Goal: Navigation & Orientation: Go to known website

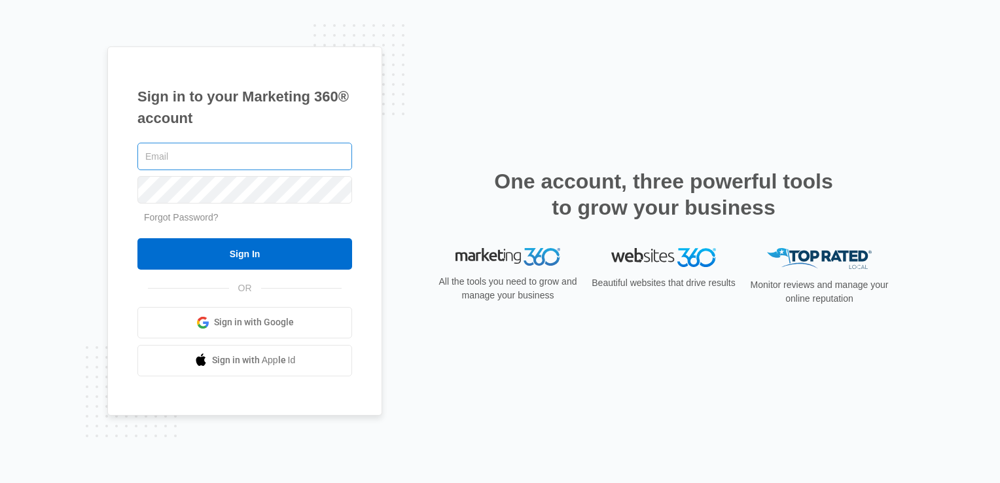
click at [181, 145] on input "text" at bounding box center [244, 156] width 215 height 27
type input "michael.henken@madwire.com"
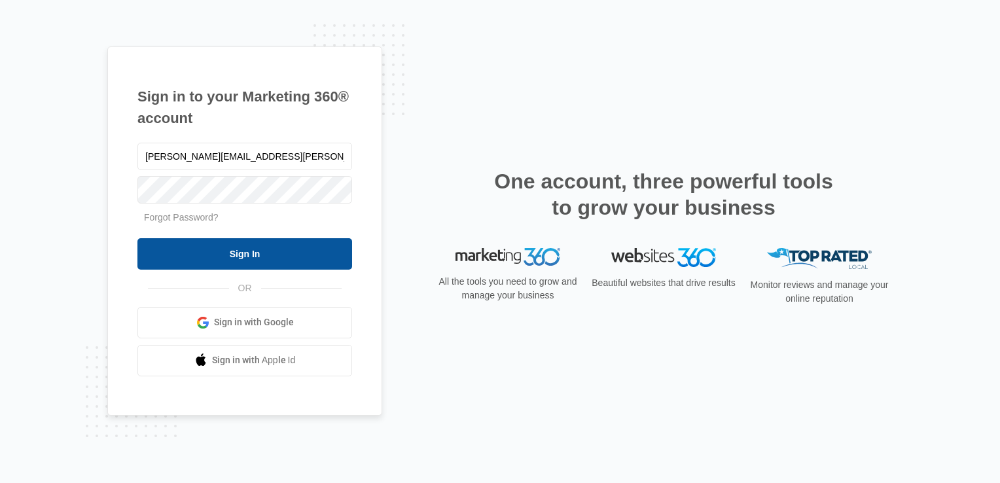
click at [201, 238] on input "Sign In" at bounding box center [244, 253] width 215 height 31
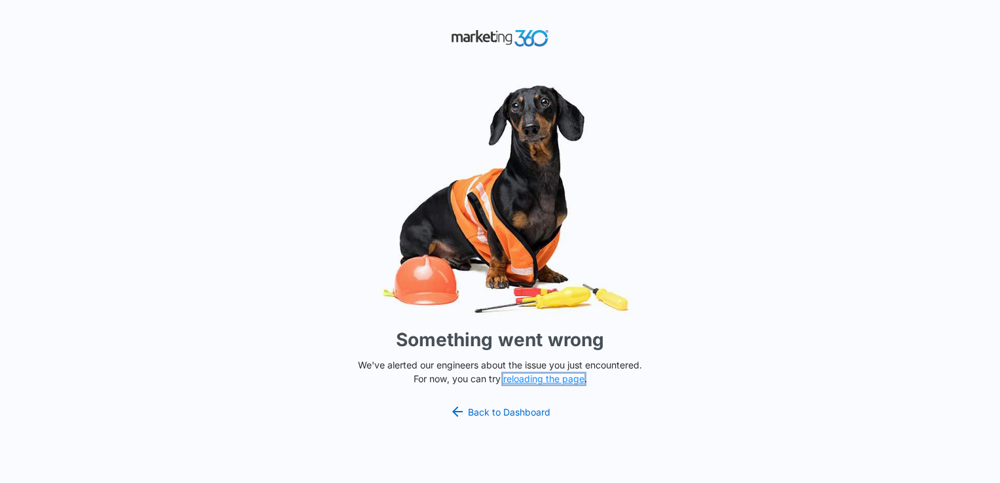
click at [516, 382] on button "reloading the page" at bounding box center [543, 379] width 81 height 10
